Goal: Navigation & Orientation: Find specific page/section

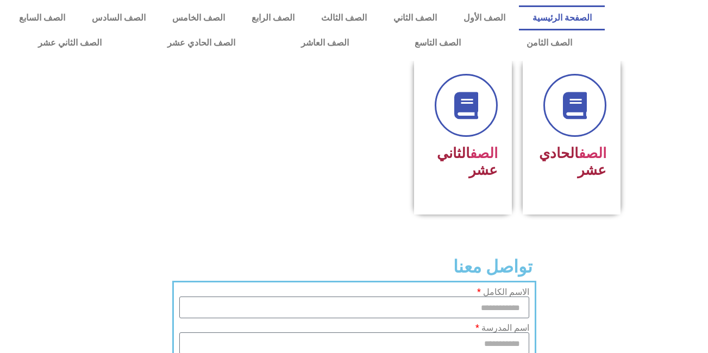
scroll to position [583, 0]
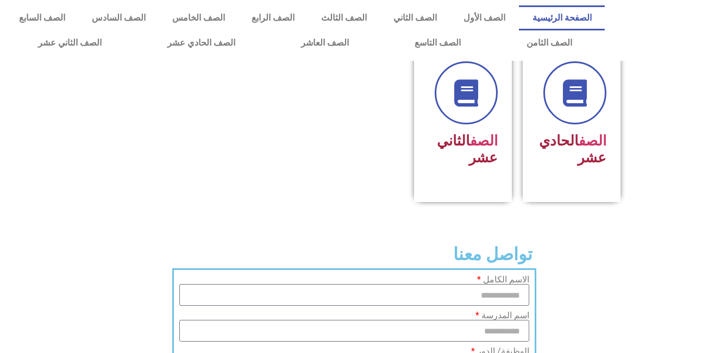
select select "**********"
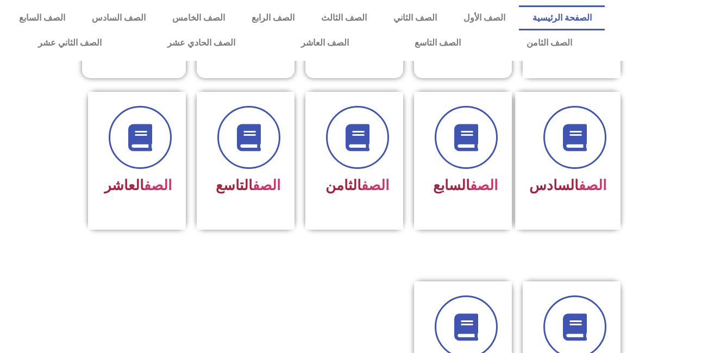
scroll to position [344, 0]
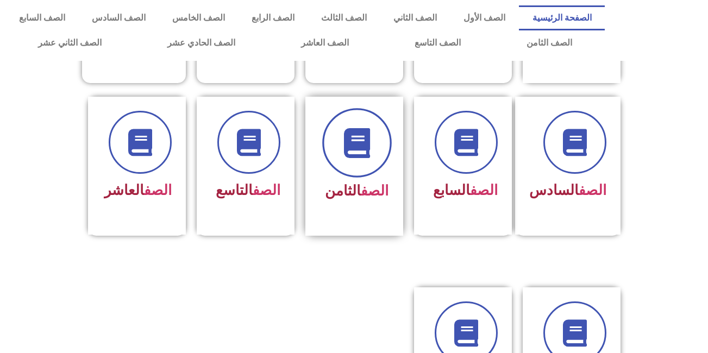
click at [355, 128] on icon at bounding box center [357, 143] width 30 height 30
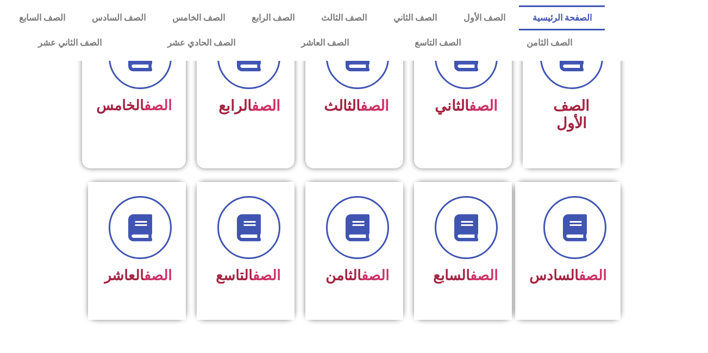
scroll to position [262, 0]
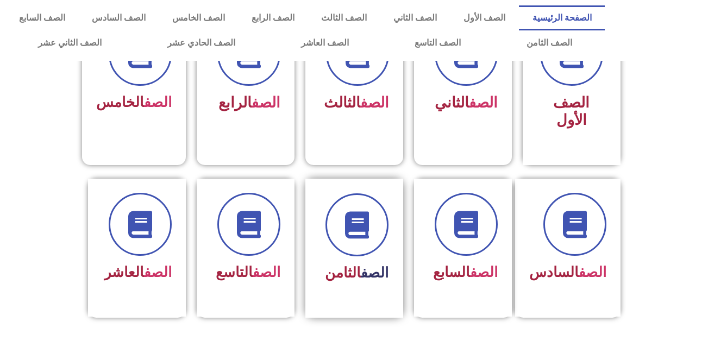
click at [374, 265] on link "الصف" at bounding box center [375, 273] width 28 height 16
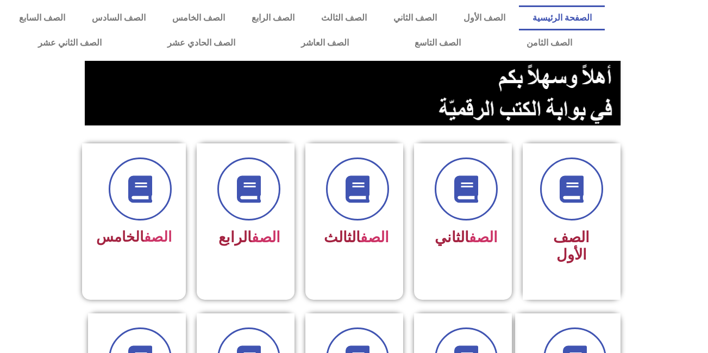
scroll to position [128, 0]
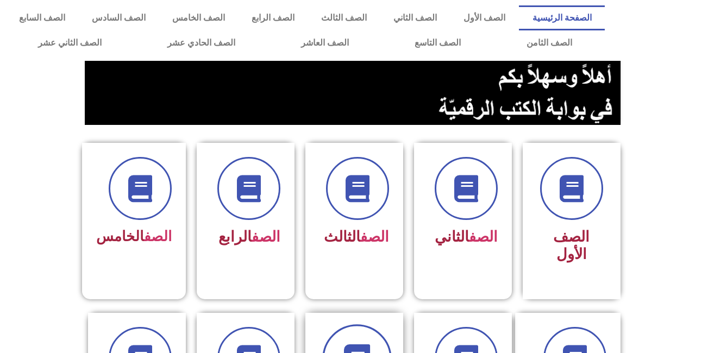
click at [345, 344] on icon at bounding box center [357, 359] width 30 height 30
